Goal: Task Accomplishment & Management: Complete application form

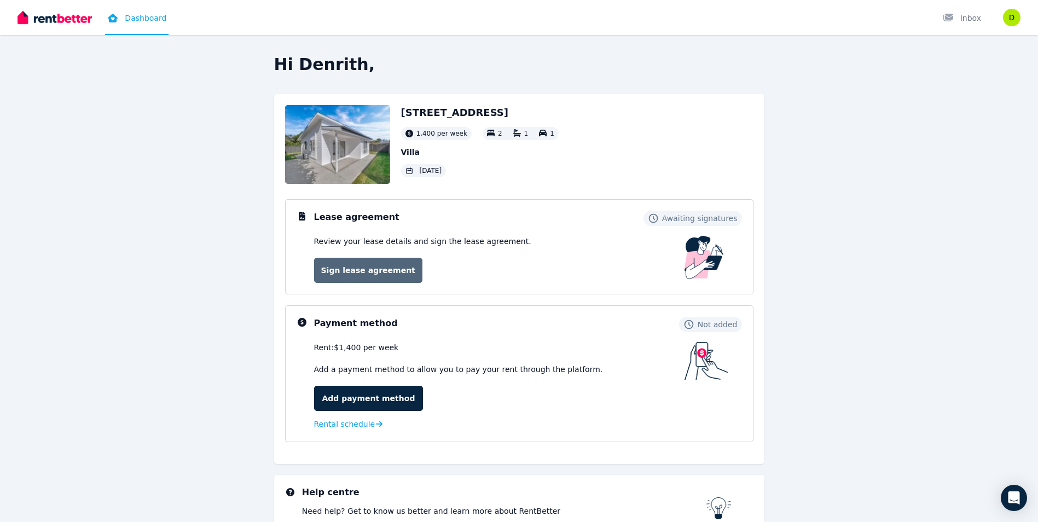
click at [367, 270] on link "Sign lease agreement" at bounding box center [368, 270] width 108 height 25
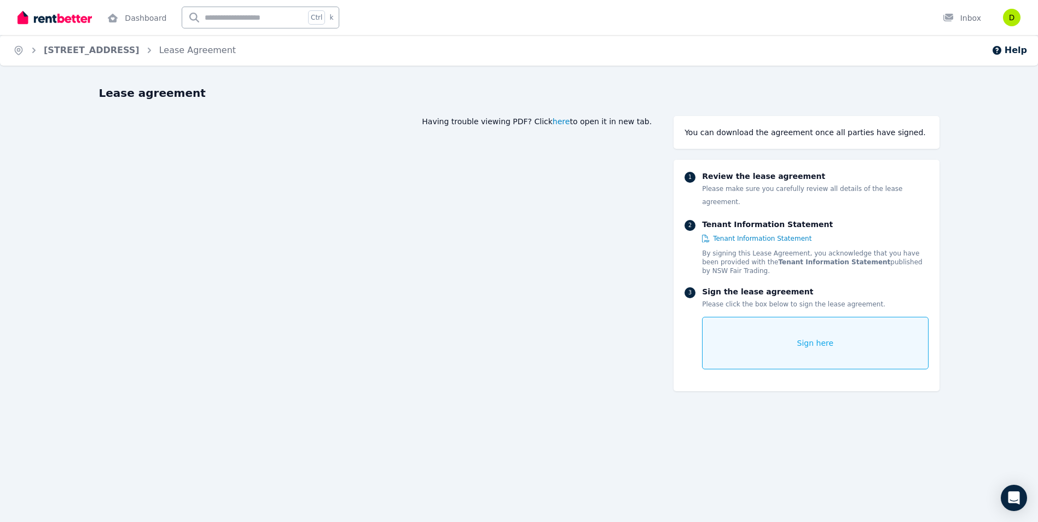
click at [570, 123] on span "here" at bounding box center [562, 121] width 18 height 11
click at [806, 338] on span "Sign here" at bounding box center [816, 343] width 37 height 11
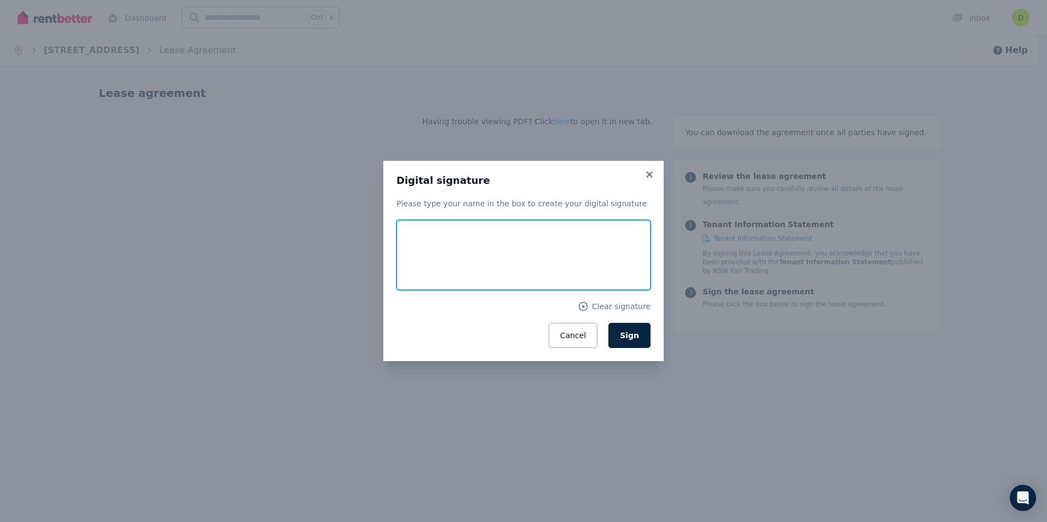
click at [459, 247] on input "text" at bounding box center [523, 255] width 254 height 70
click at [475, 262] on input "**********" at bounding box center [523, 255] width 254 height 70
type input "**********"
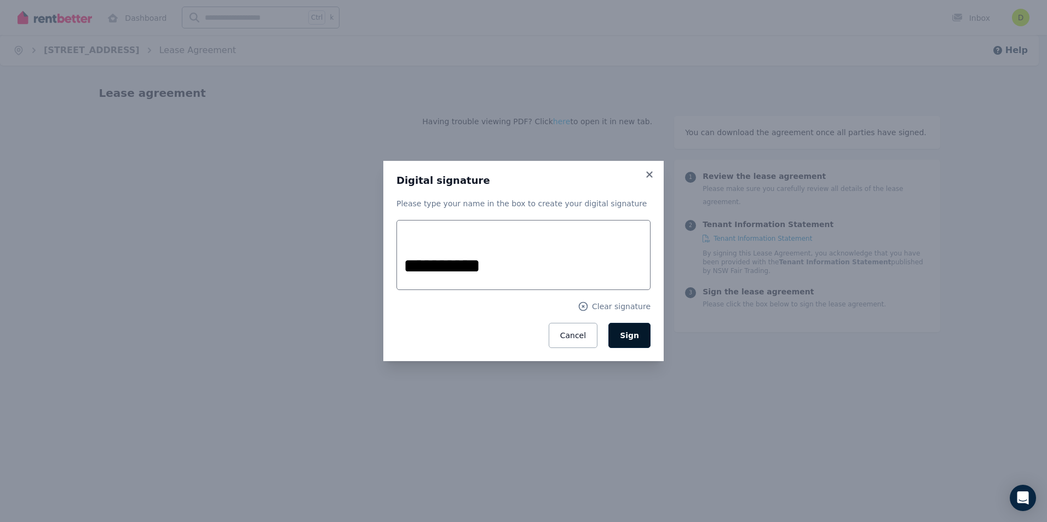
click at [637, 339] on span "Sign" at bounding box center [629, 335] width 19 height 9
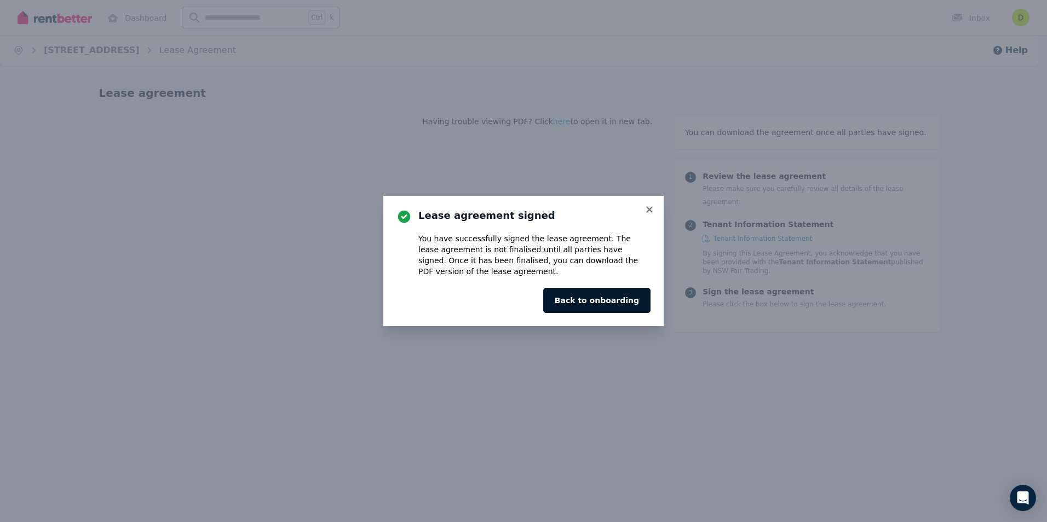
click at [611, 303] on button "Back to onboarding" at bounding box center [596, 300] width 107 height 25
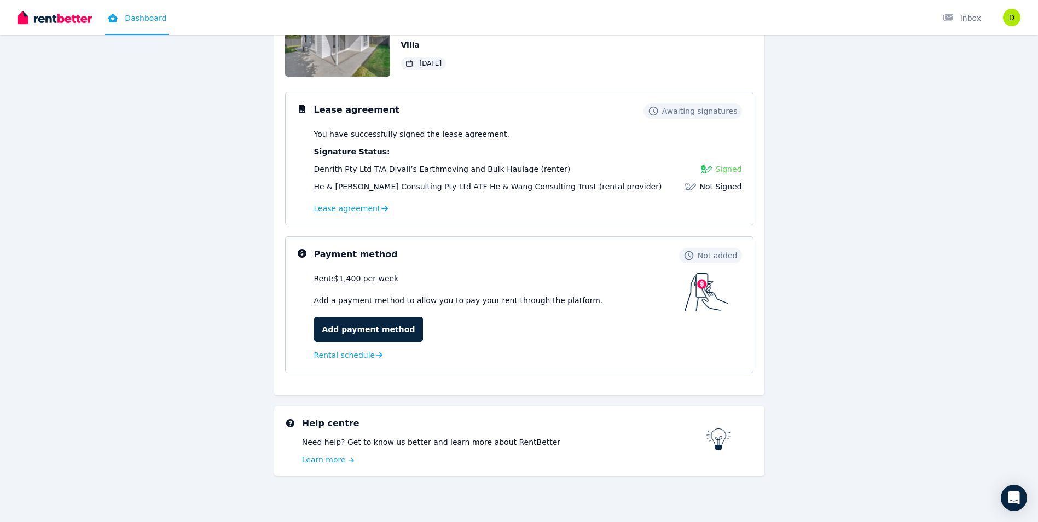
scroll to position [112, 0]
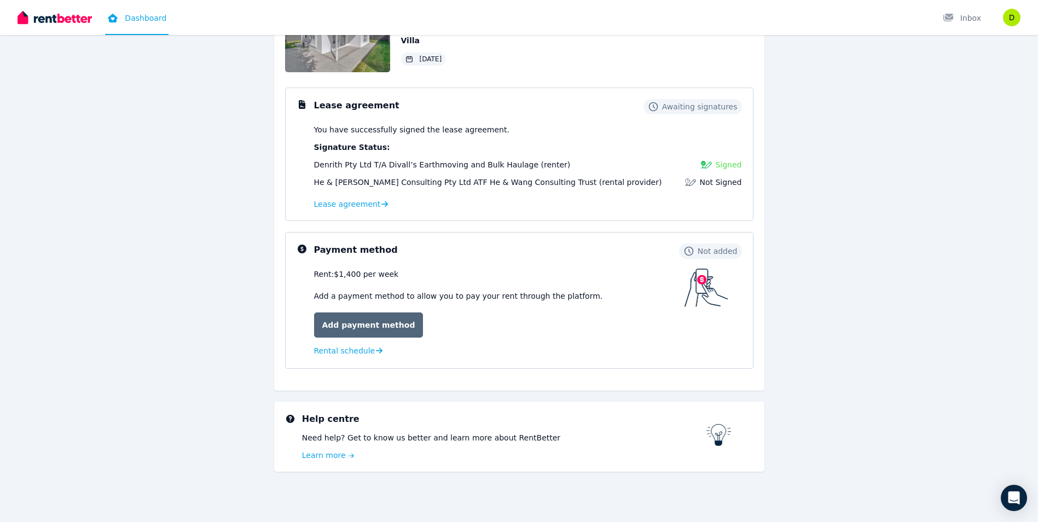
click at [353, 328] on link "Add payment method" at bounding box center [368, 325] width 109 height 25
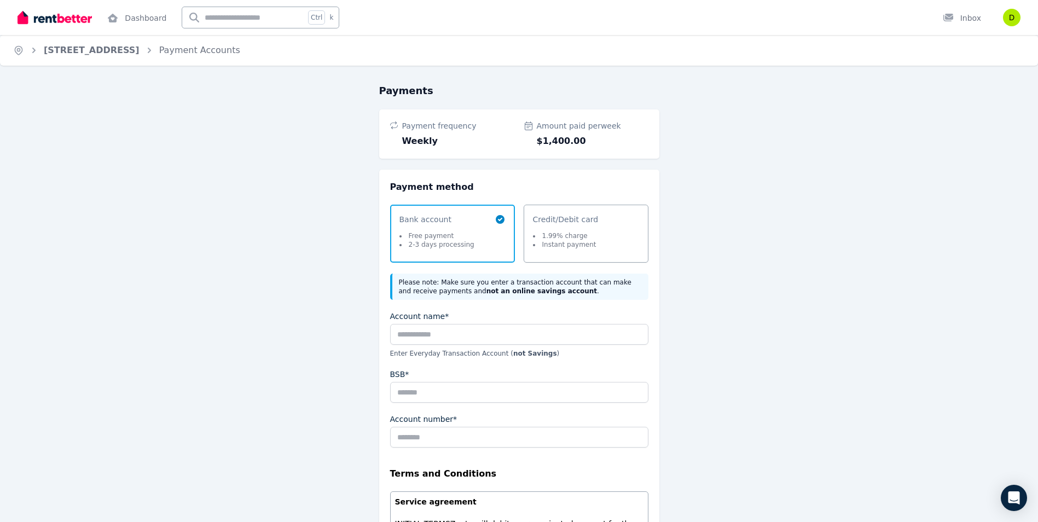
click at [573, 245] on li "Instant payment" at bounding box center [564, 244] width 63 height 9
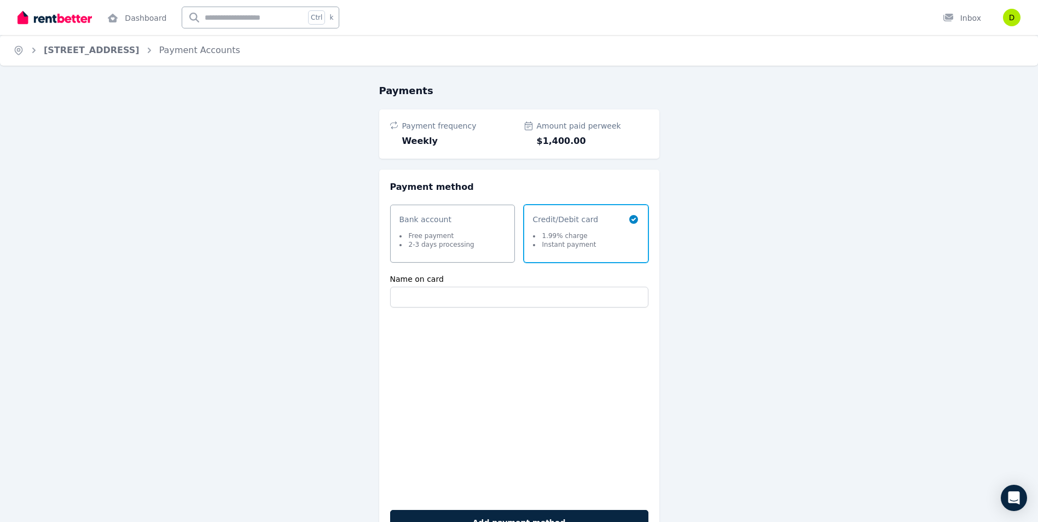
click at [472, 238] on span "Bank account Free payment 2-3 days processing" at bounding box center [447, 233] width 95 height 39
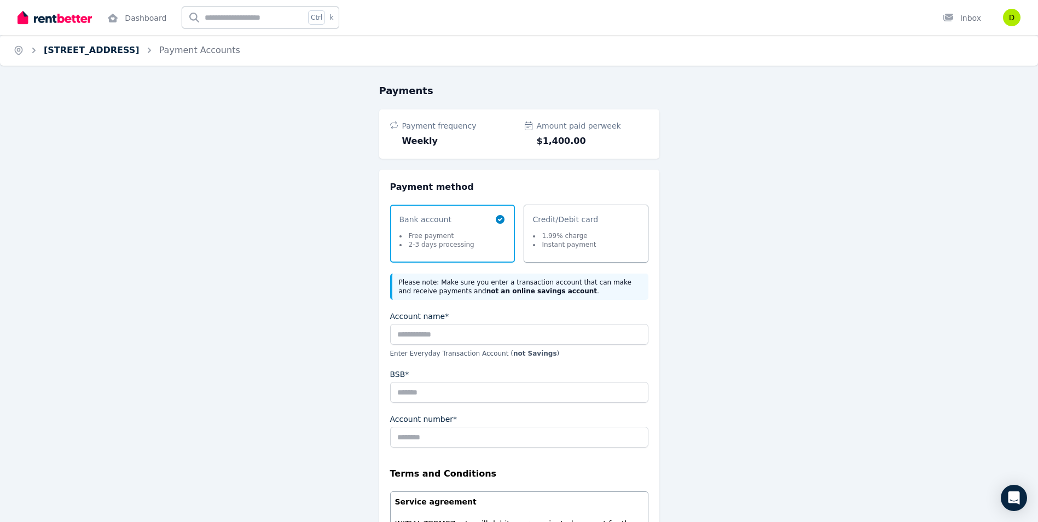
click at [87, 53] on link "[STREET_ADDRESS]" at bounding box center [92, 50] width 96 height 10
